Goal: Transaction & Acquisition: Subscribe to service/newsletter

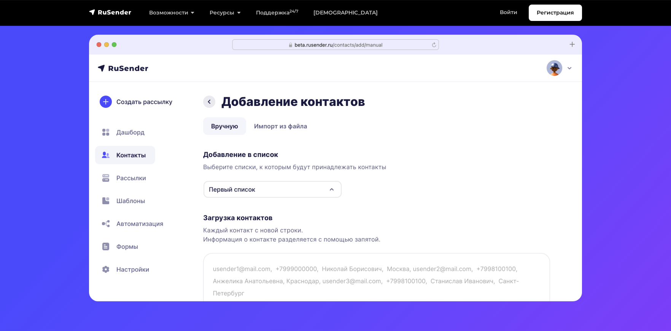
scroll to position [228, 0]
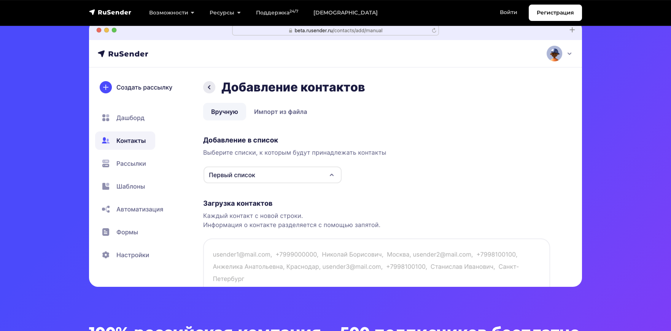
click at [251, 170] on img at bounding box center [335, 153] width 493 height 266
click at [250, 177] on img at bounding box center [335, 153] width 493 height 266
click at [331, 172] on img at bounding box center [335, 153] width 493 height 266
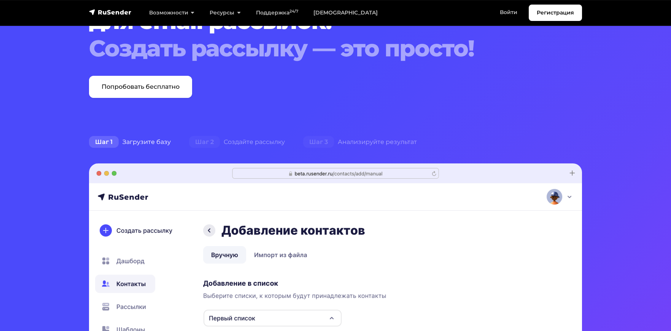
scroll to position [76, 0]
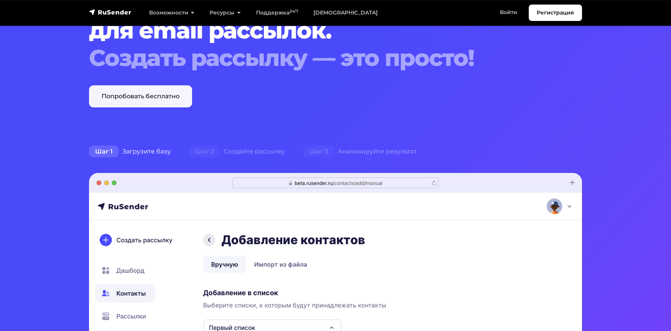
click at [143, 93] on link "Попробовать бесплатно" at bounding box center [140, 96] width 103 height 22
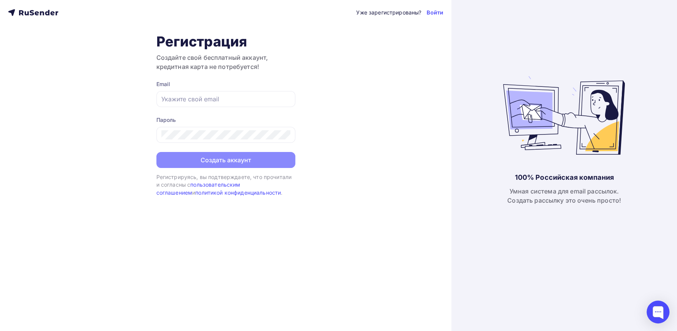
click at [35, 13] on icon at bounding box center [37, 13] width 4 height 4
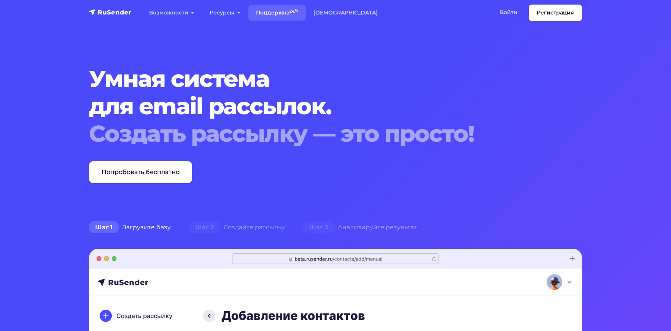
click at [269, 10] on link "Поддержка 24/7" at bounding box center [276, 13] width 57 height 16
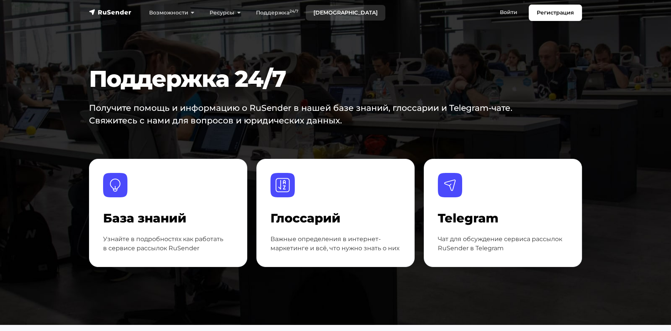
click at [323, 15] on link "[DEMOGRAPHIC_DATA]" at bounding box center [345, 13] width 79 height 16
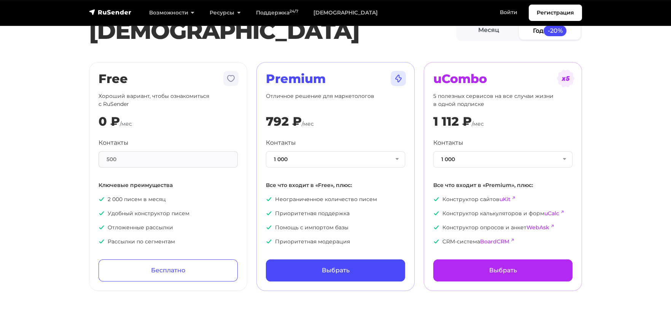
scroll to position [38, 0]
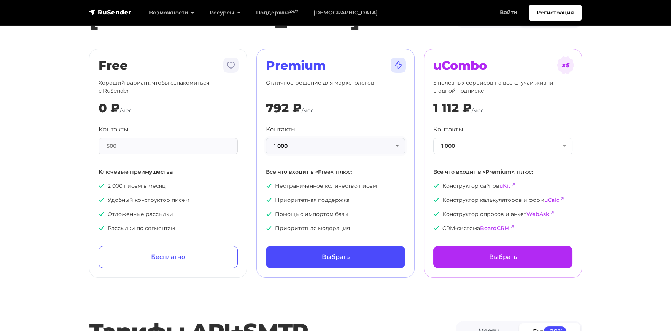
click at [315, 144] on button "1 000" at bounding box center [335, 146] width 139 height 16
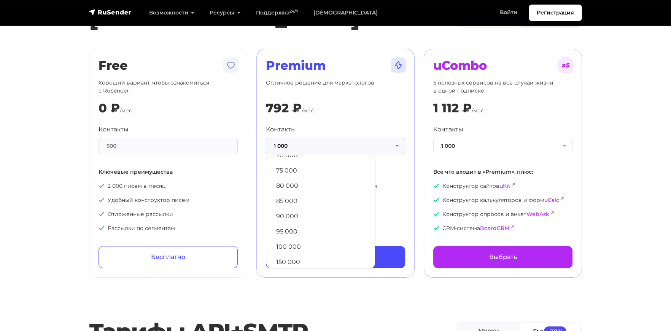
scroll to position [304, 0]
click at [288, 242] on link "100 000" at bounding box center [320, 242] width 101 height 15
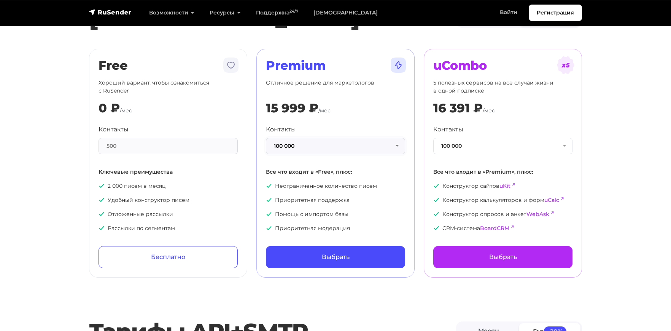
click at [356, 140] on button "100 000" at bounding box center [335, 146] width 139 height 16
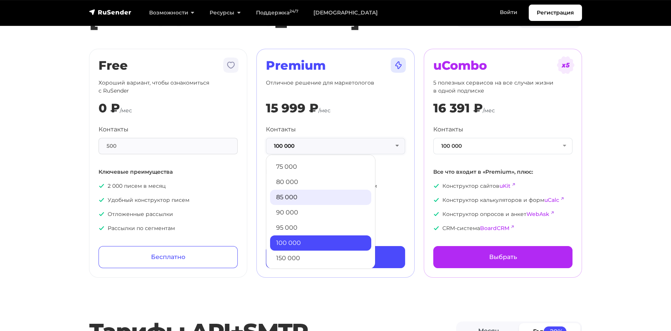
scroll to position [342, 0]
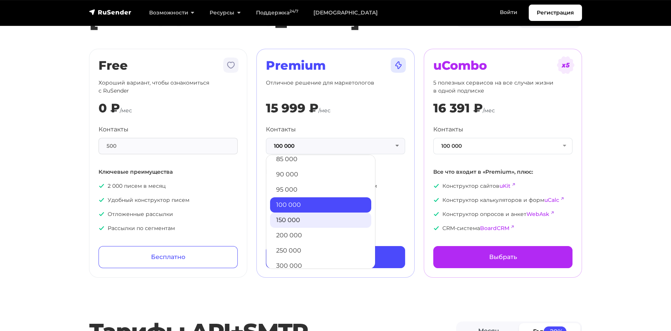
click at [310, 213] on link "150 000" at bounding box center [320, 219] width 101 height 15
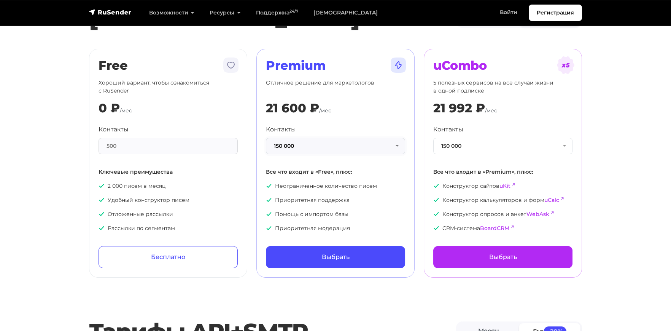
click at [281, 144] on button "150 000" at bounding box center [335, 146] width 139 height 16
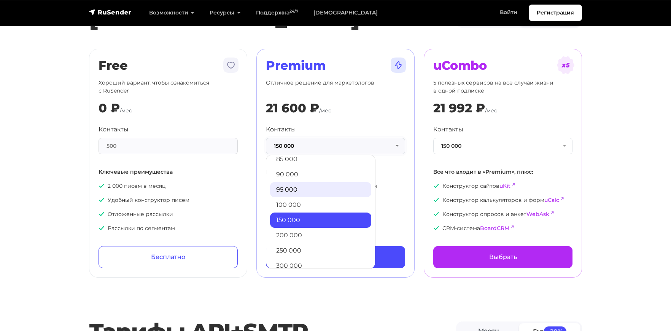
scroll to position [266, 0]
click at [292, 192] on link "70 000" at bounding box center [320, 188] width 101 height 15
